Goal: Find specific page/section: Find specific page/section

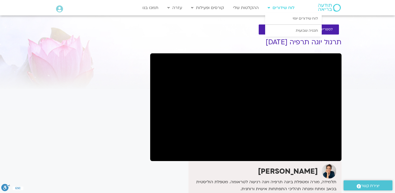
click at [287, 8] on link "לוח שידורים" at bounding box center [281, 8] width 32 height 10
click at [287, 17] on link "לוח שידורים יומי" at bounding box center [293, 19] width 57 height 12
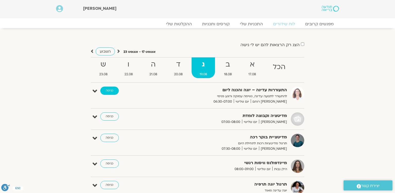
click at [105, 91] on link "כניסה" at bounding box center [109, 90] width 19 height 8
